Goal: Information Seeking & Learning: Learn about a topic

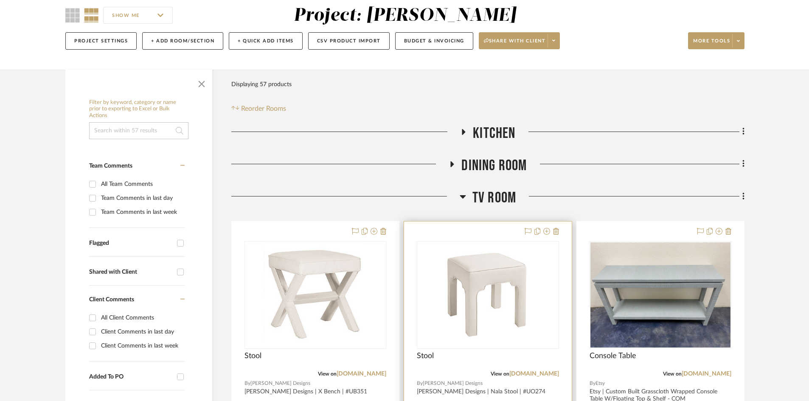
scroll to position [136, 0]
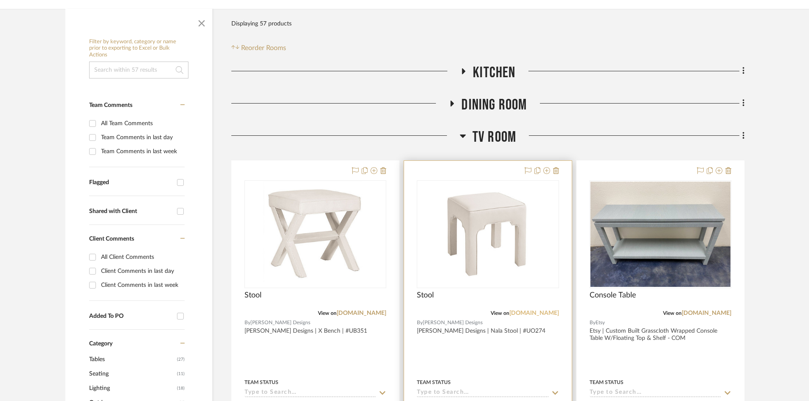
click at [523, 314] on link "[DOMAIN_NAME]" at bounding box center [534, 313] width 50 height 6
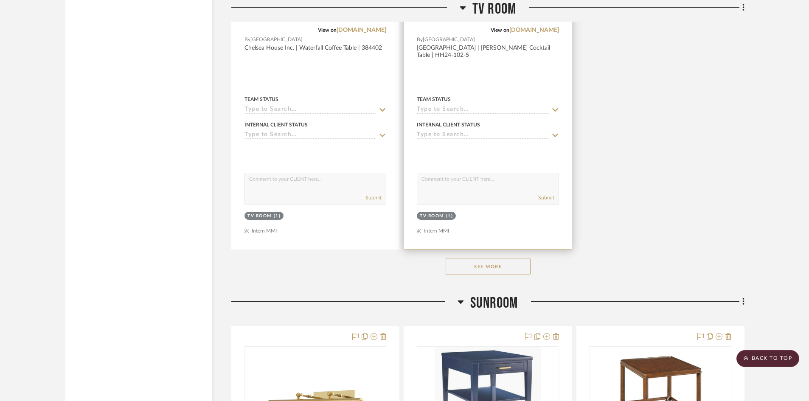
scroll to position [1181, 0]
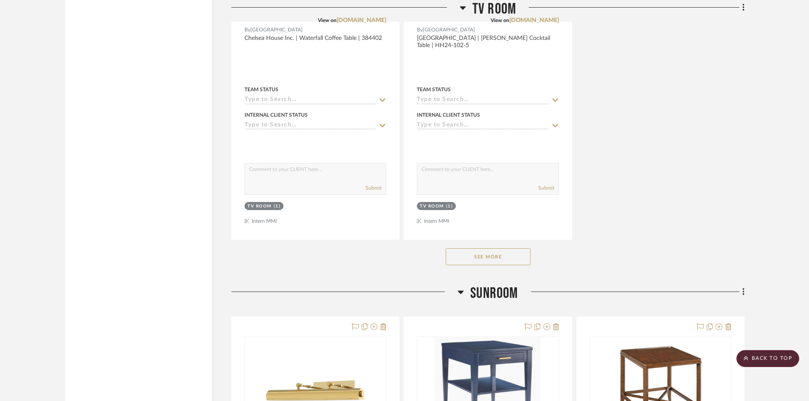
click at [493, 258] on button "See More" at bounding box center [487, 256] width 85 height 17
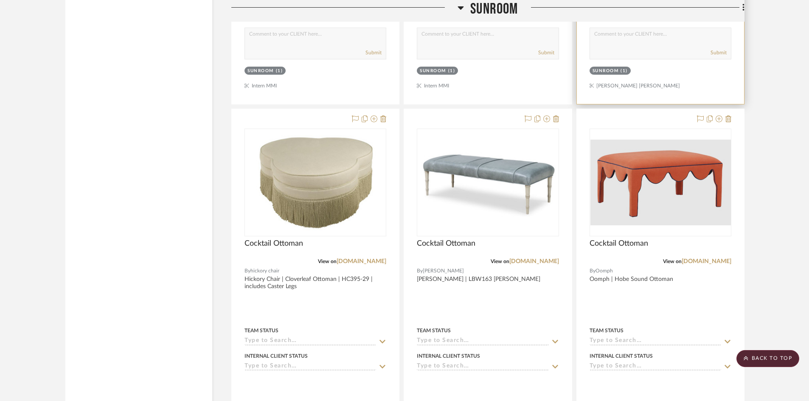
scroll to position [2895, 0]
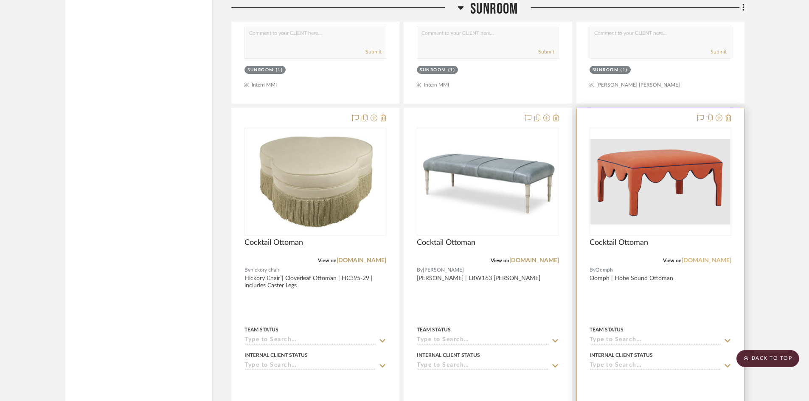
click at [698, 261] on link "[DOMAIN_NAME]" at bounding box center [706, 261] width 50 height 6
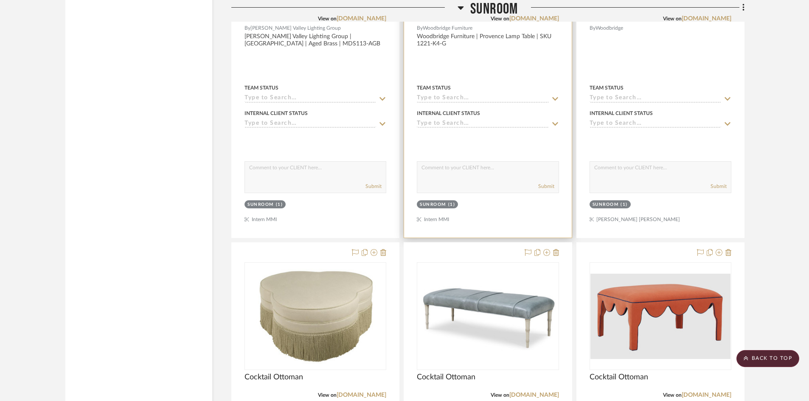
scroll to position [1731, 0]
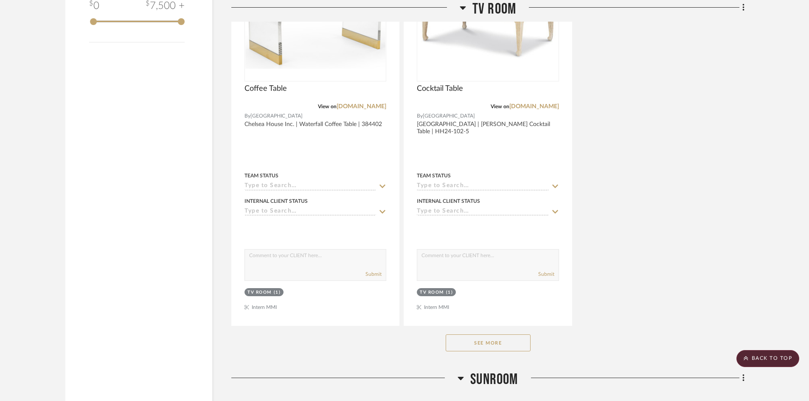
scroll to position [1101, 0]
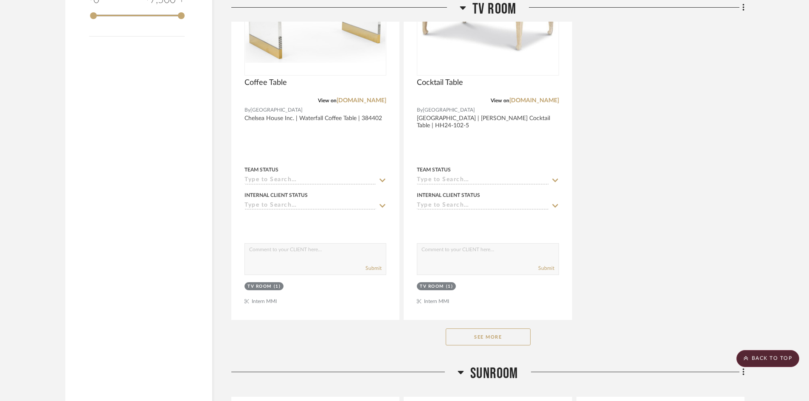
click at [501, 334] on button "See More" at bounding box center [487, 336] width 85 height 17
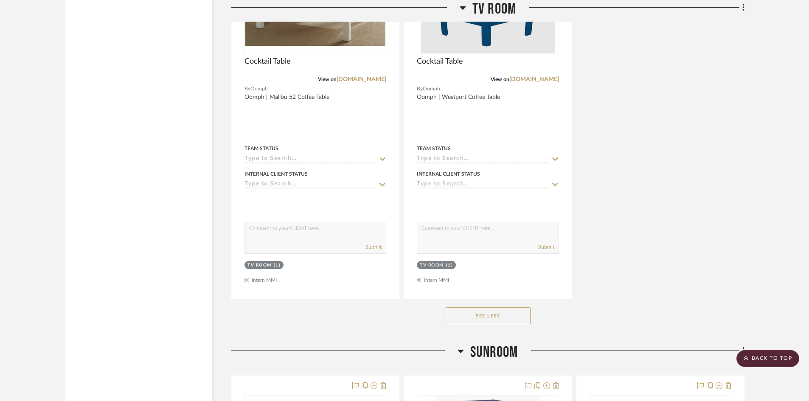
scroll to position [2255, 0]
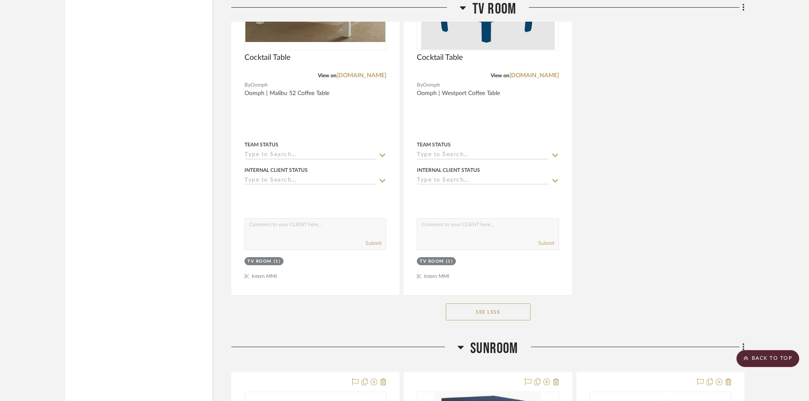
click at [511, 308] on button "See Less" at bounding box center [487, 311] width 85 height 17
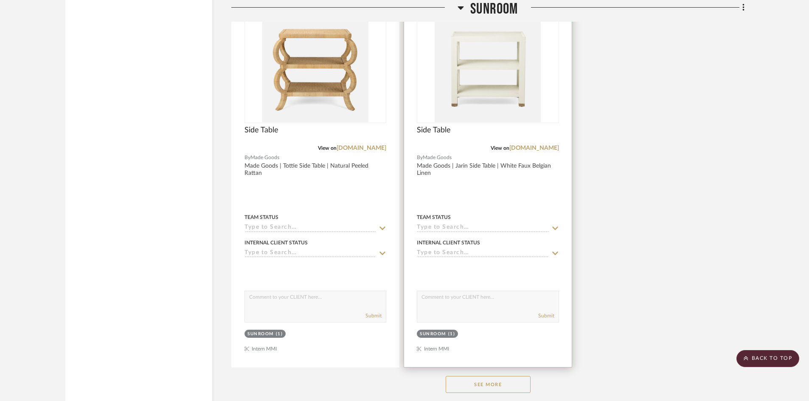
scroll to position [2311, 0]
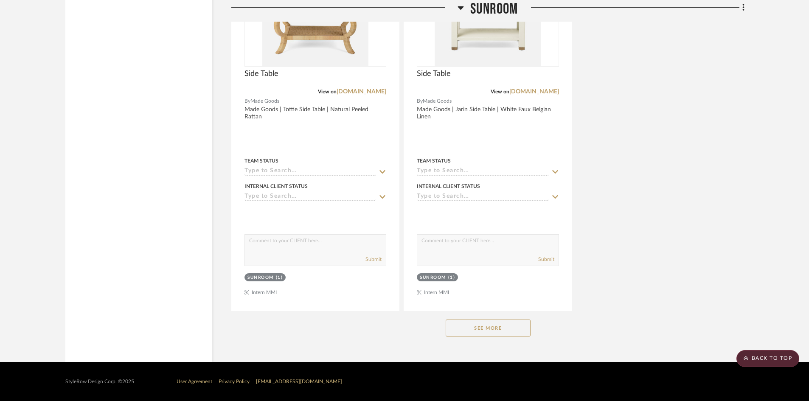
drag, startPoint x: 514, startPoint y: 329, endPoint x: 517, endPoint y: 324, distance: 6.1
click at [513, 332] on button "See More" at bounding box center [487, 327] width 85 height 17
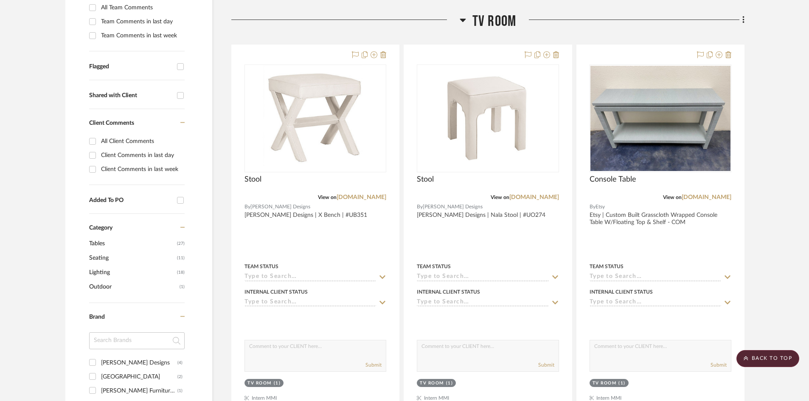
scroll to position [127, 0]
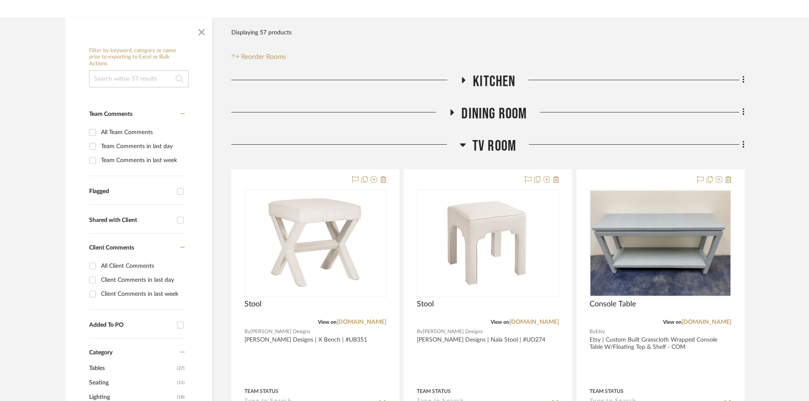
click at [489, 144] on span "TV ROOM" at bounding box center [494, 146] width 44 height 18
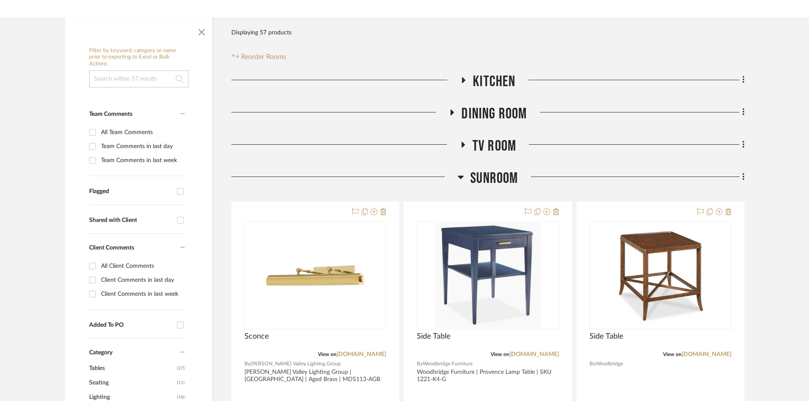
click at [504, 145] on span "TV ROOM" at bounding box center [494, 146] width 44 height 18
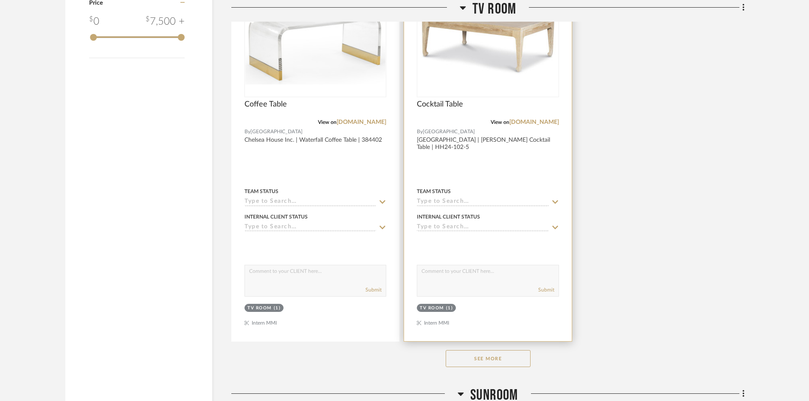
scroll to position [1174, 0]
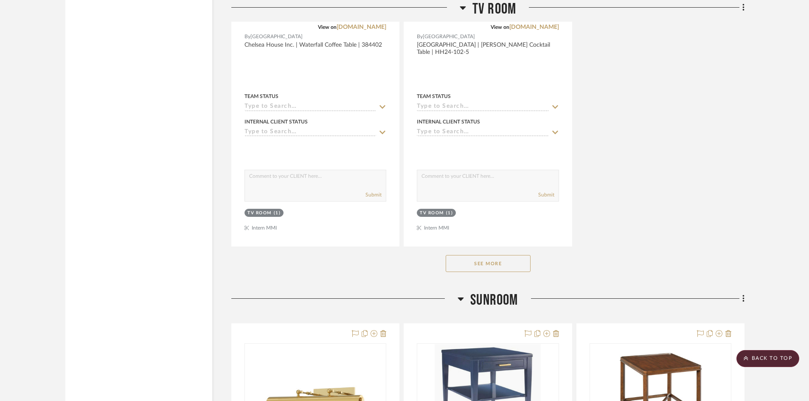
click at [493, 266] on button "See More" at bounding box center [487, 263] width 85 height 17
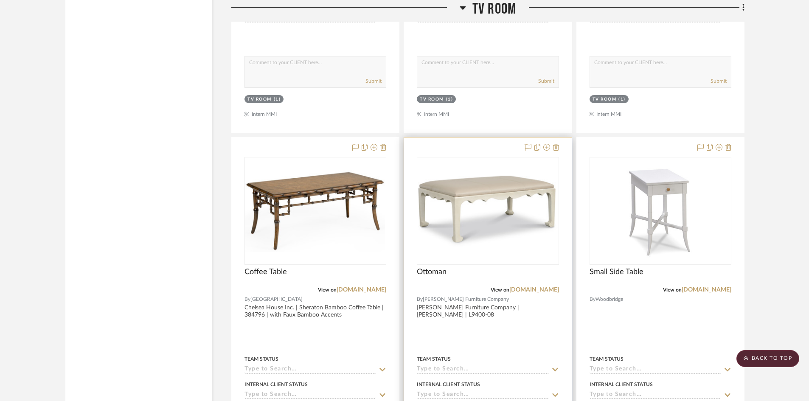
scroll to position [1300, 0]
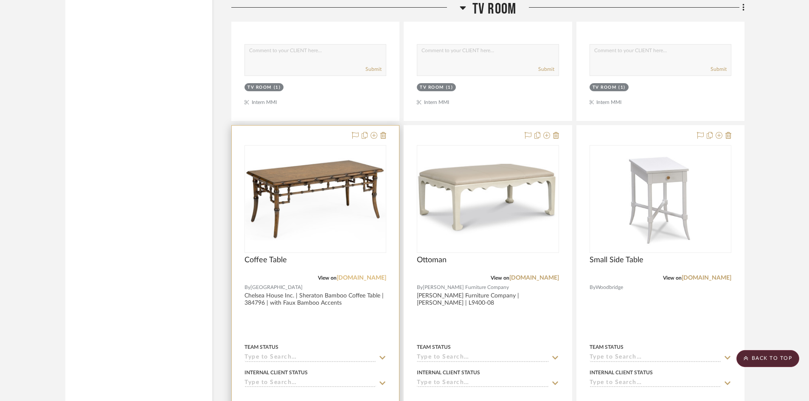
click at [369, 279] on link "[DOMAIN_NAME]" at bounding box center [361, 278] width 50 height 6
click at [358, 277] on link "supercats3cdn.global.ssl.fastly.net" at bounding box center [361, 278] width 50 height 6
click at [305, 308] on div at bounding box center [315, 311] width 167 height 371
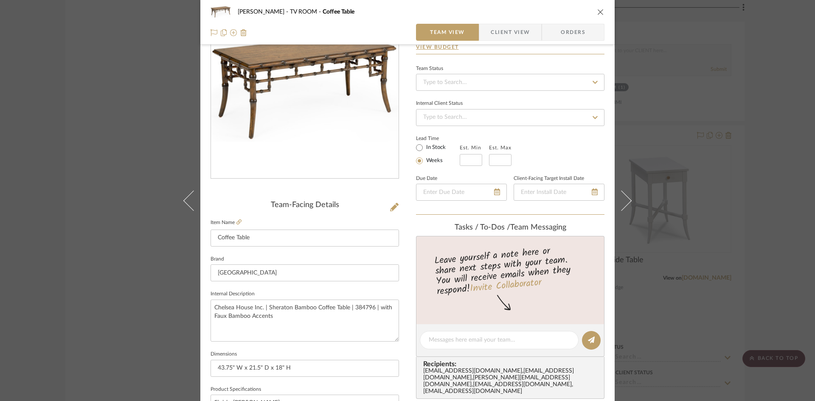
scroll to position [168, 0]
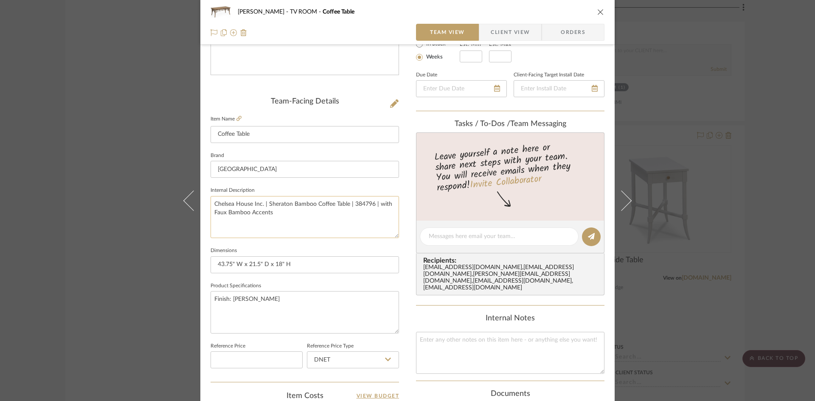
click at [228, 205] on textarea "Chelsea House Inc. | Sheraton Bamboo Coffee Table | 384796 | with Faux Bamboo A…" at bounding box center [304, 217] width 188 height 42
drag, startPoint x: 266, startPoint y: 204, endPoint x: 370, endPoint y: 202, distance: 104.0
click at [370, 202] on textarea "Chelsea House Inc. | Sheraton Bamboo Coffee Table | 384796 | with Faux Bamboo A…" at bounding box center [304, 217] width 188 height 42
click at [326, 228] on textarea "Chelsea House Inc. | Sheraton Bamboo Coffee Table | 384796 | with Faux Bamboo A…" at bounding box center [304, 217] width 188 height 42
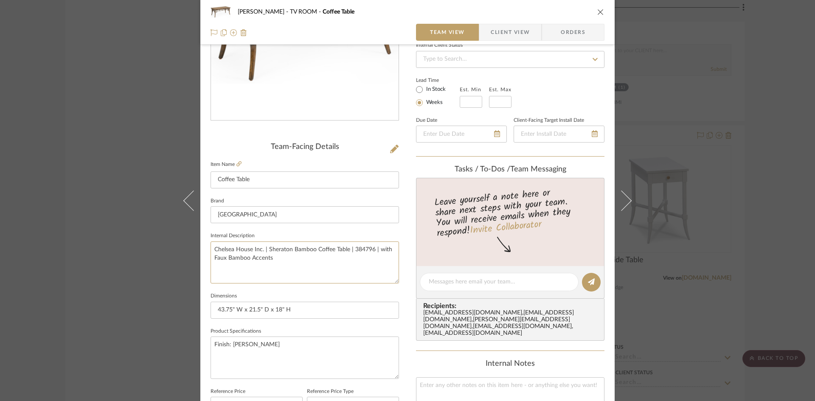
scroll to position [53, 0]
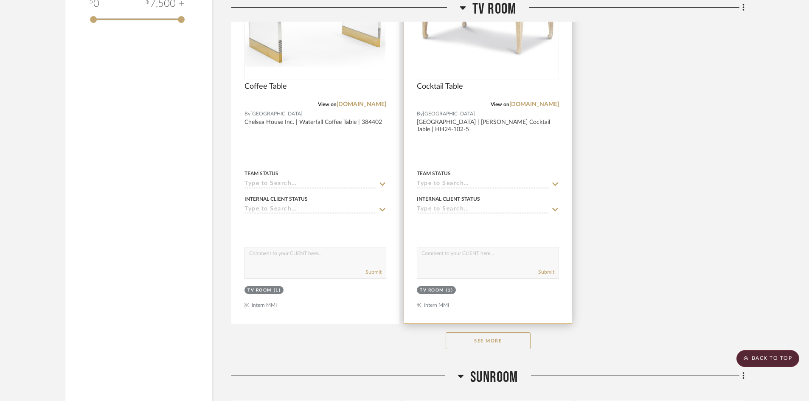
scroll to position [1154, 0]
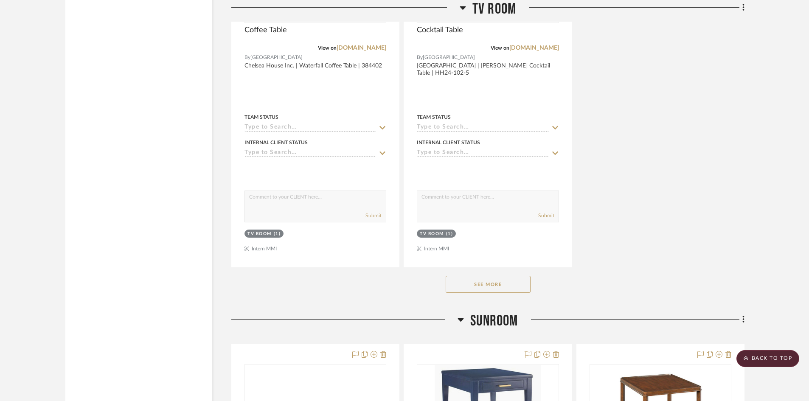
click at [485, 279] on button "See More" at bounding box center [487, 284] width 85 height 17
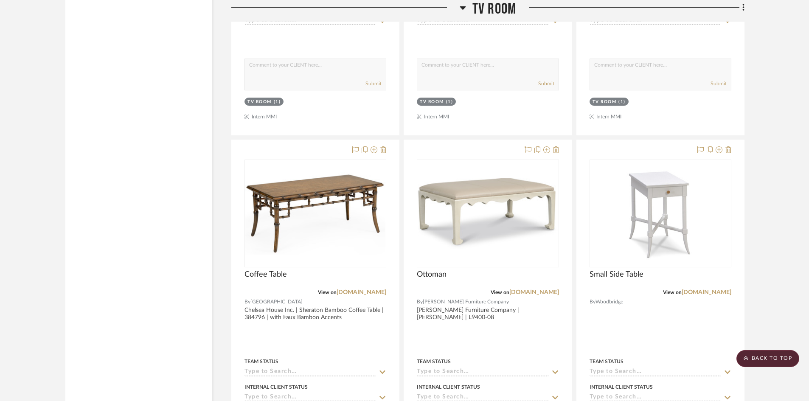
scroll to position [1292, 0]
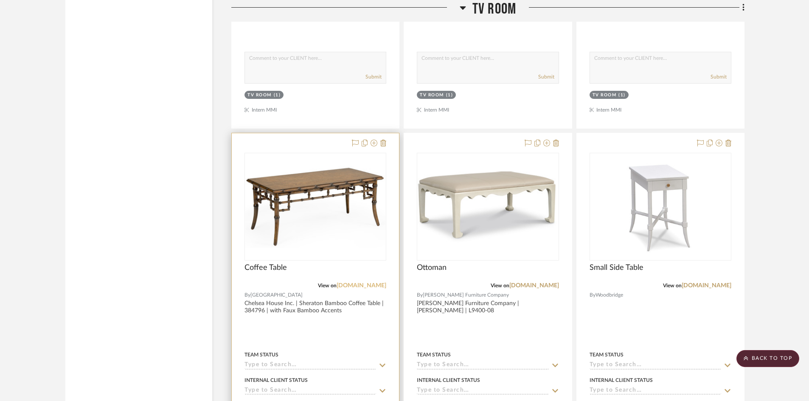
click at [376, 286] on link "[DOMAIN_NAME]" at bounding box center [361, 286] width 50 height 6
click at [356, 316] on div at bounding box center [315, 318] width 167 height 371
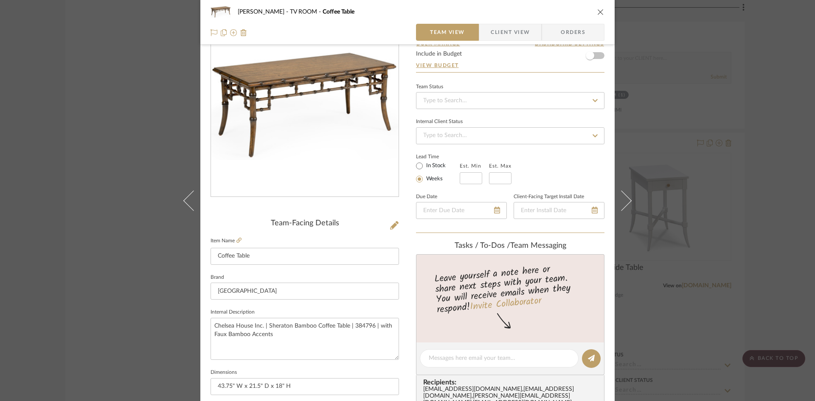
scroll to position [0, 0]
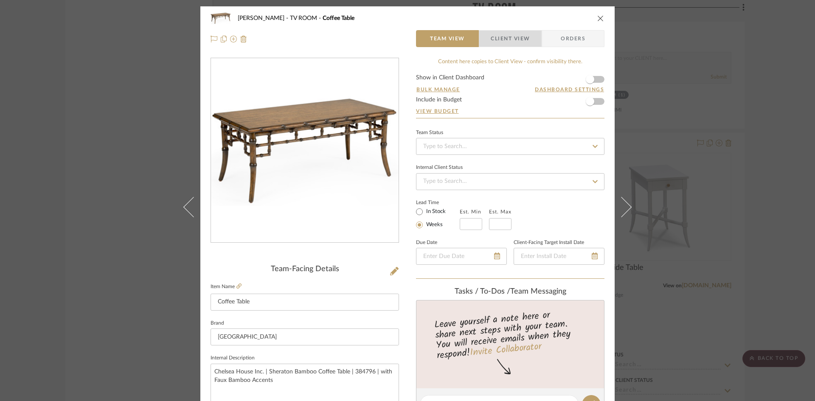
click at [519, 34] on span "Client View" at bounding box center [509, 38] width 39 height 17
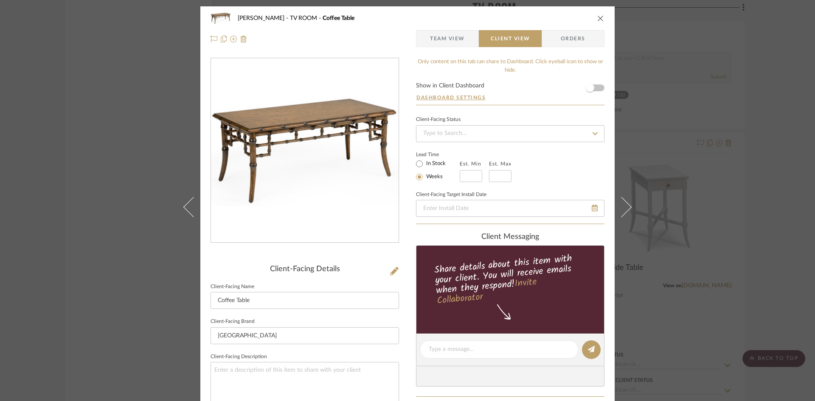
click at [562, 42] on span "Orders" at bounding box center [572, 38] width 43 height 17
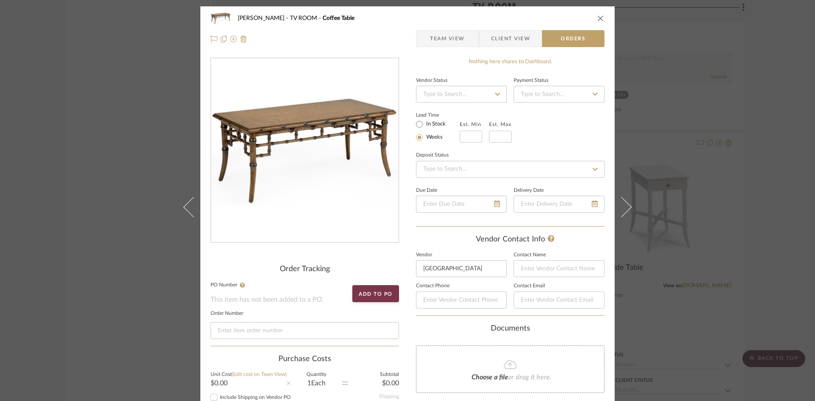
click at [452, 35] on span "Team View" at bounding box center [447, 38] width 35 height 17
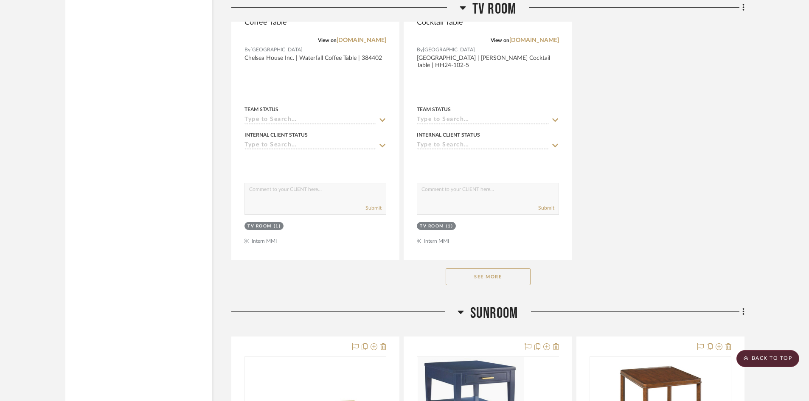
scroll to position [1266, 0]
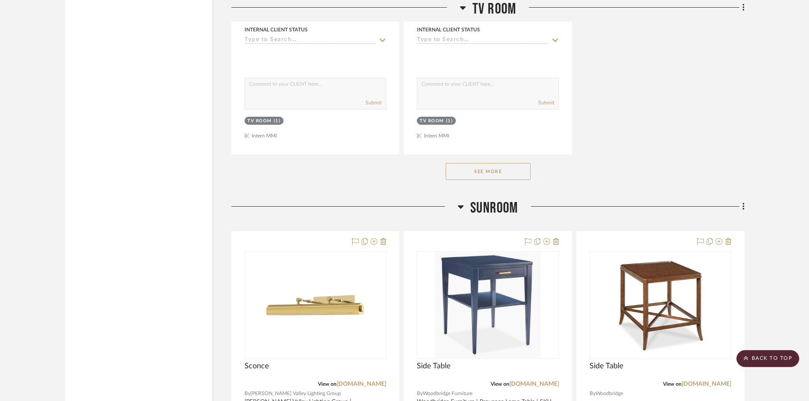
click at [480, 173] on button "See More" at bounding box center [487, 171] width 85 height 17
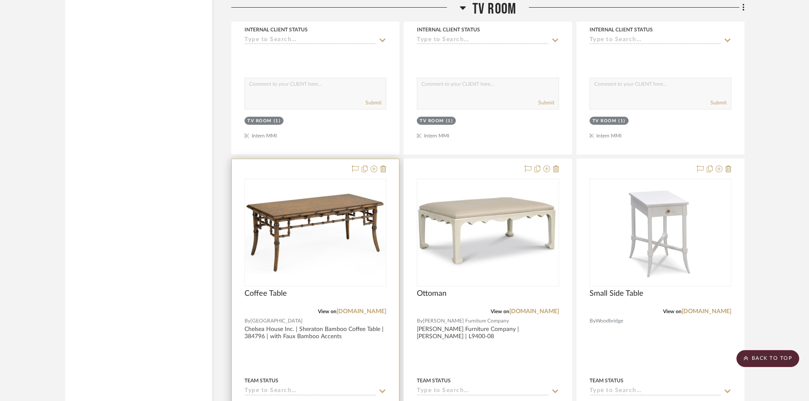
scroll to position [1417, 0]
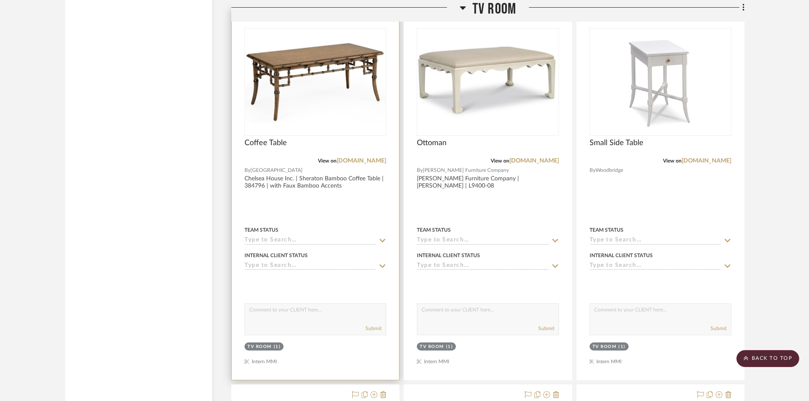
click at [266, 181] on div at bounding box center [315, 193] width 167 height 371
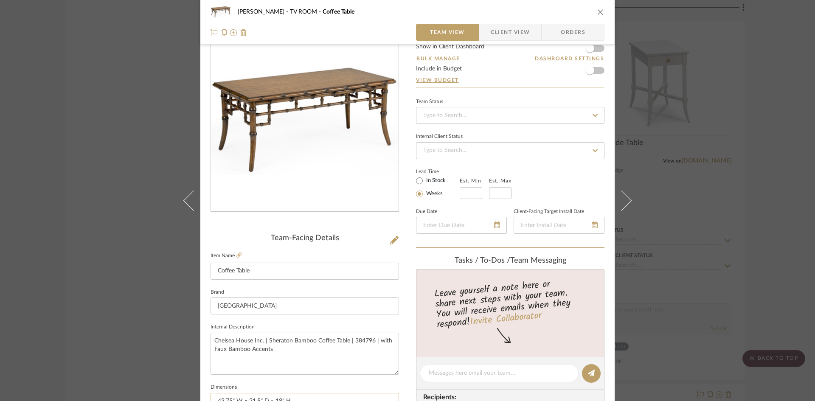
scroll to position [36, 0]
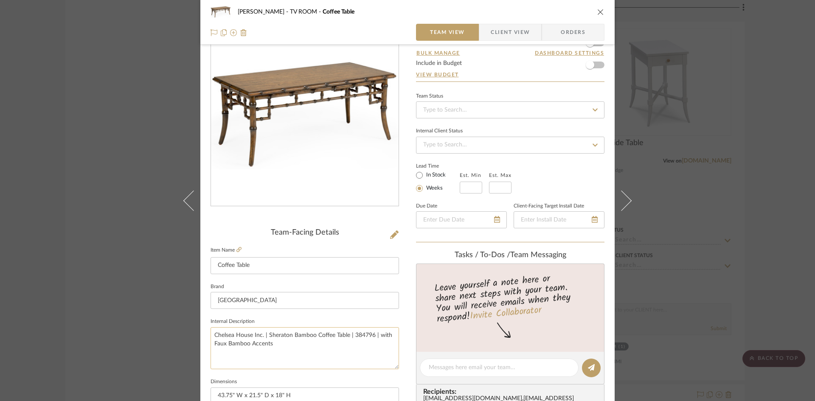
click at [265, 333] on textarea "Chelsea House Inc. | Sheraton Bamboo Coffee Table | 384796 | with Faux Bamboo A…" at bounding box center [304, 348] width 188 height 42
drag, startPoint x: 266, startPoint y: 334, endPoint x: 345, endPoint y: 337, distance: 79.4
click at [345, 337] on textarea "Chelsea House Inc. | Sheraton Bamboo Coffee Table | 384796 | with Faux Bamboo A…" at bounding box center [304, 348] width 188 height 42
click at [336, 347] on textarea "Chelsea House Inc. | Sheraton Bamboo Coffee Table | 384796 | with Faux Bamboo A…" at bounding box center [304, 348] width 188 height 42
